Goal: Navigation & Orientation: Find specific page/section

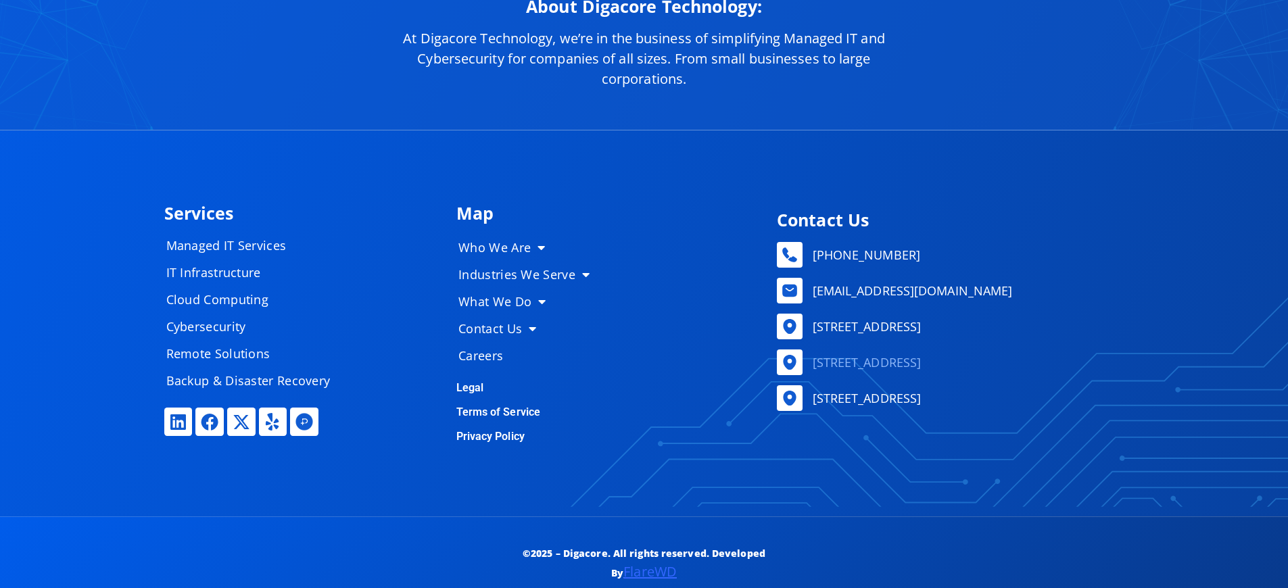
scroll to position [6356, 0]
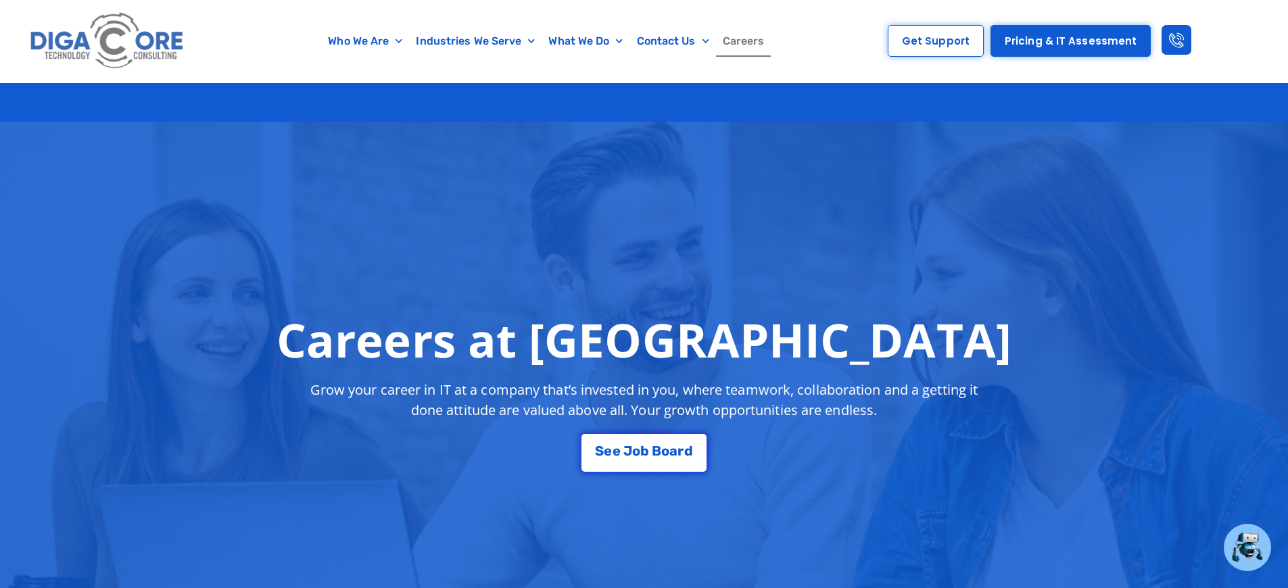
scroll to position [5367, 0]
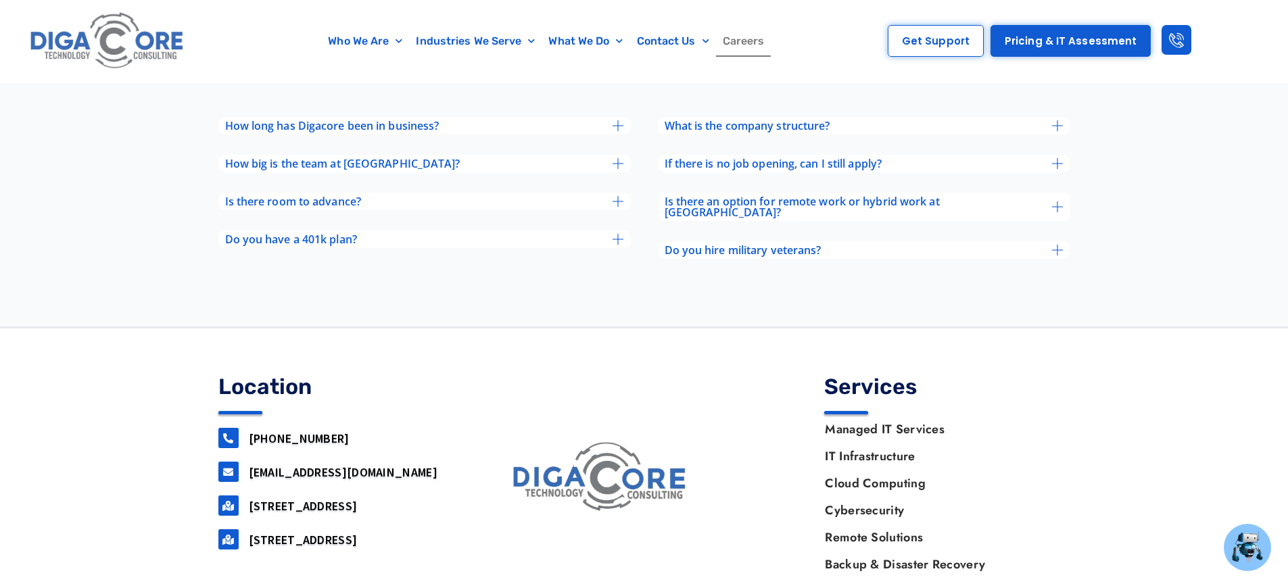
click at [348, 532] on link "[STREET_ADDRESS]" at bounding box center [303, 540] width 109 height 16
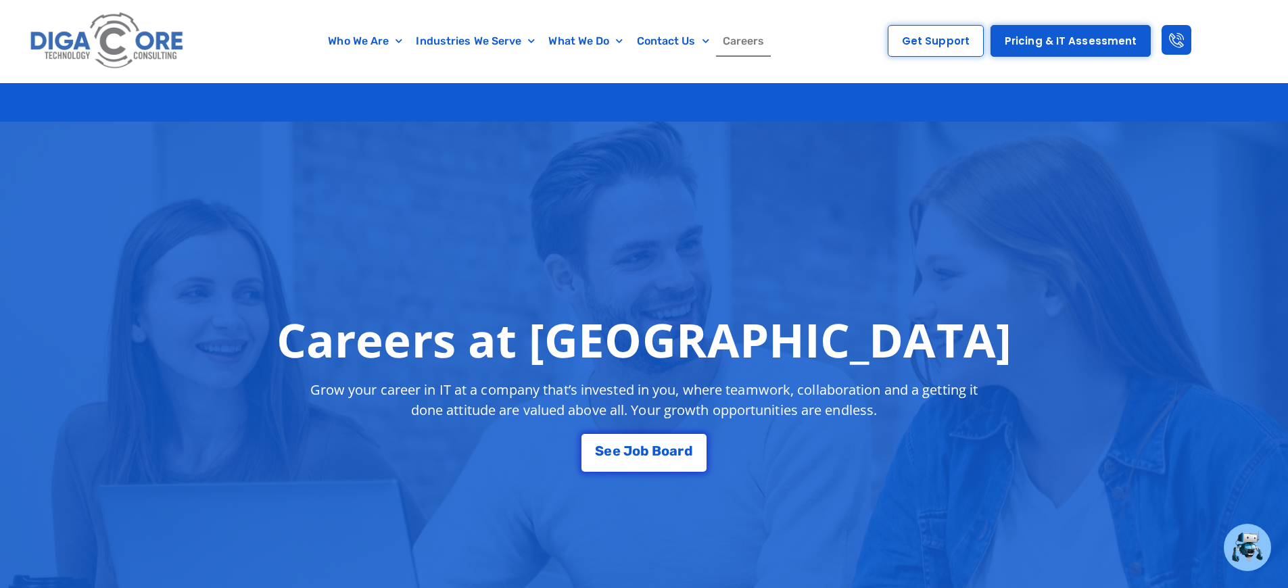
scroll to position [5367, 0]
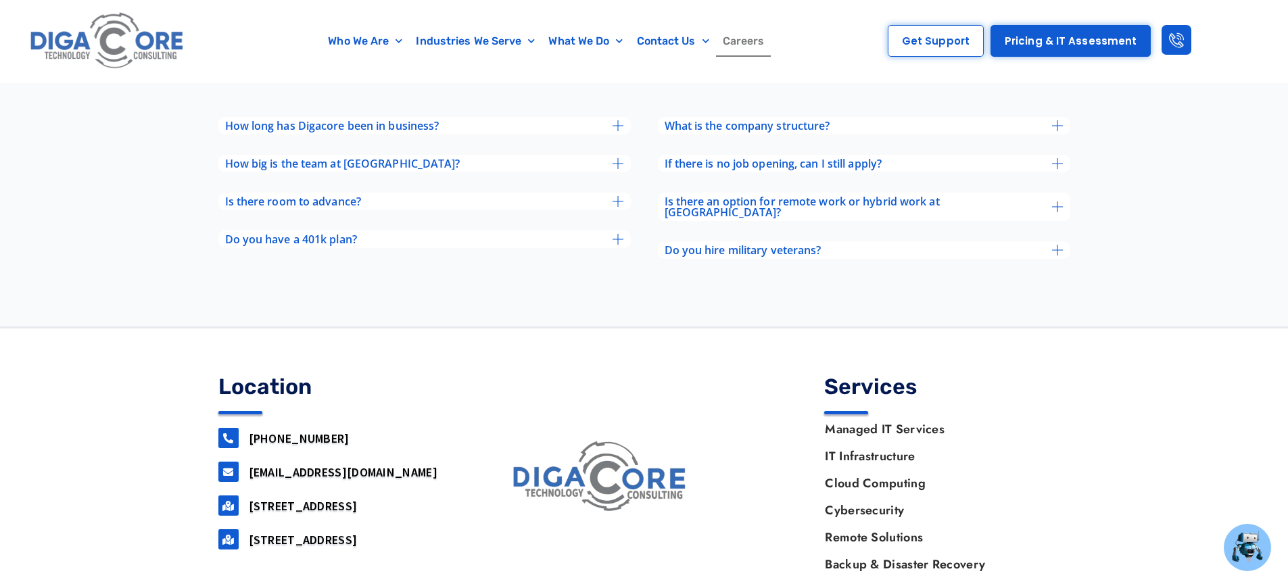
click at [348, 532] on link "[STREET_ADDRESS]" at bounding box center [303, 540] width 109 height 16
